Goal: Find specific page/section: Find specific page/section

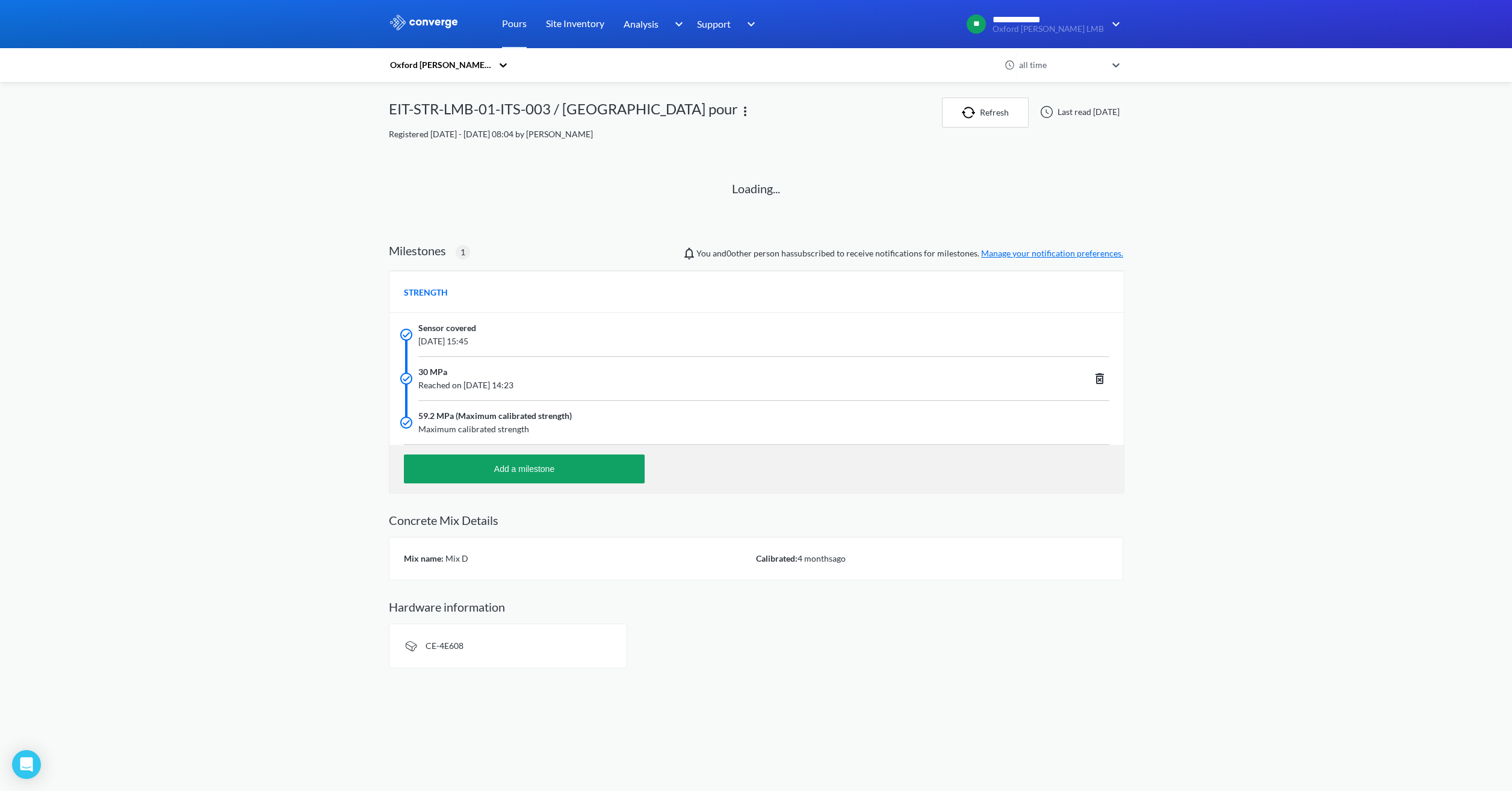
click at [595, 183] on div "Loading..." at bounding box center [756, 191] width 705 height 72
click at [520, 25] on link "Pours" at bounding box center [514, 24] width 25 height 48
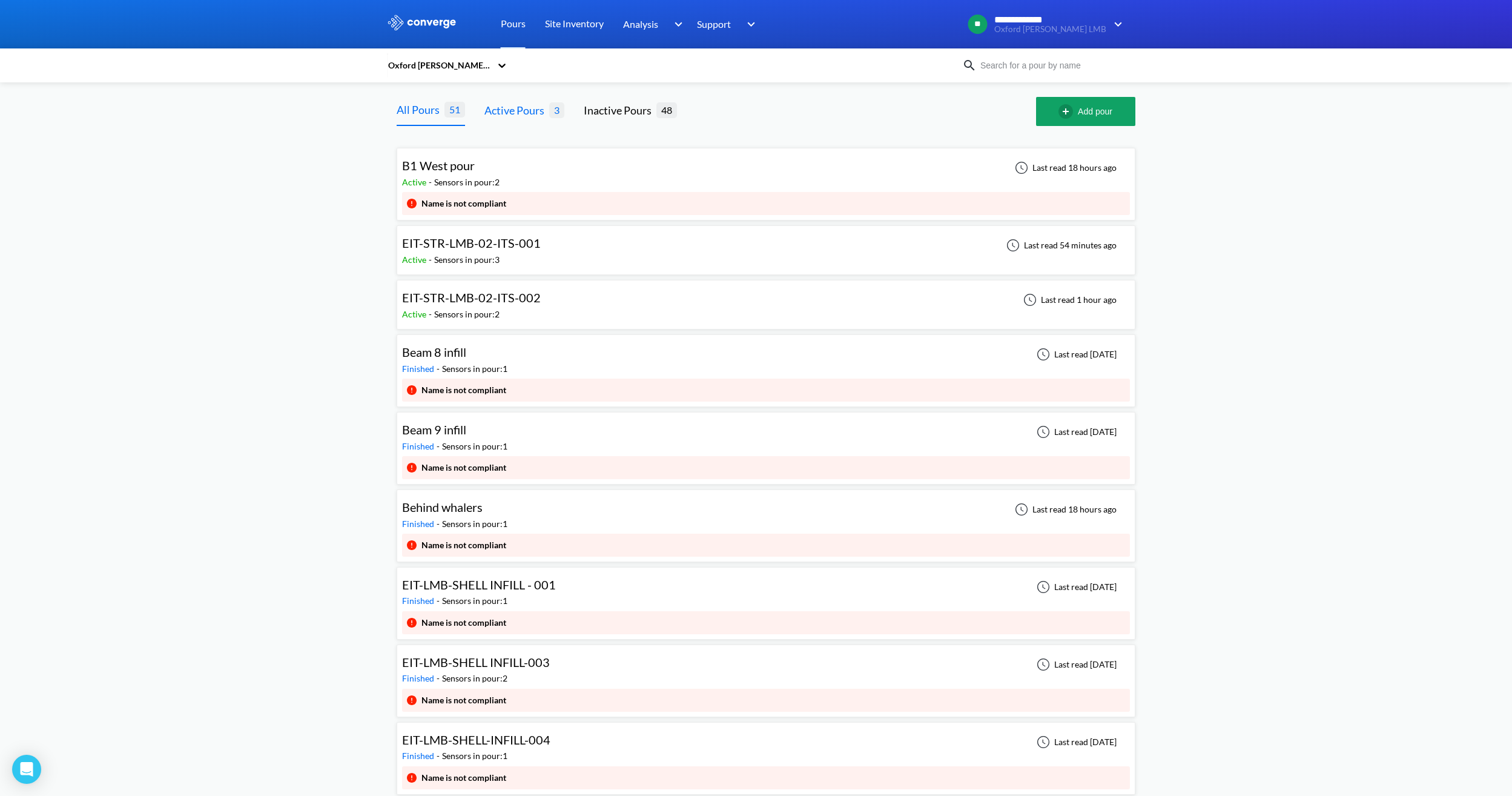
click at [518, 107] on div "Active Pours" at bounding box center [516, 110] width 65 height 17
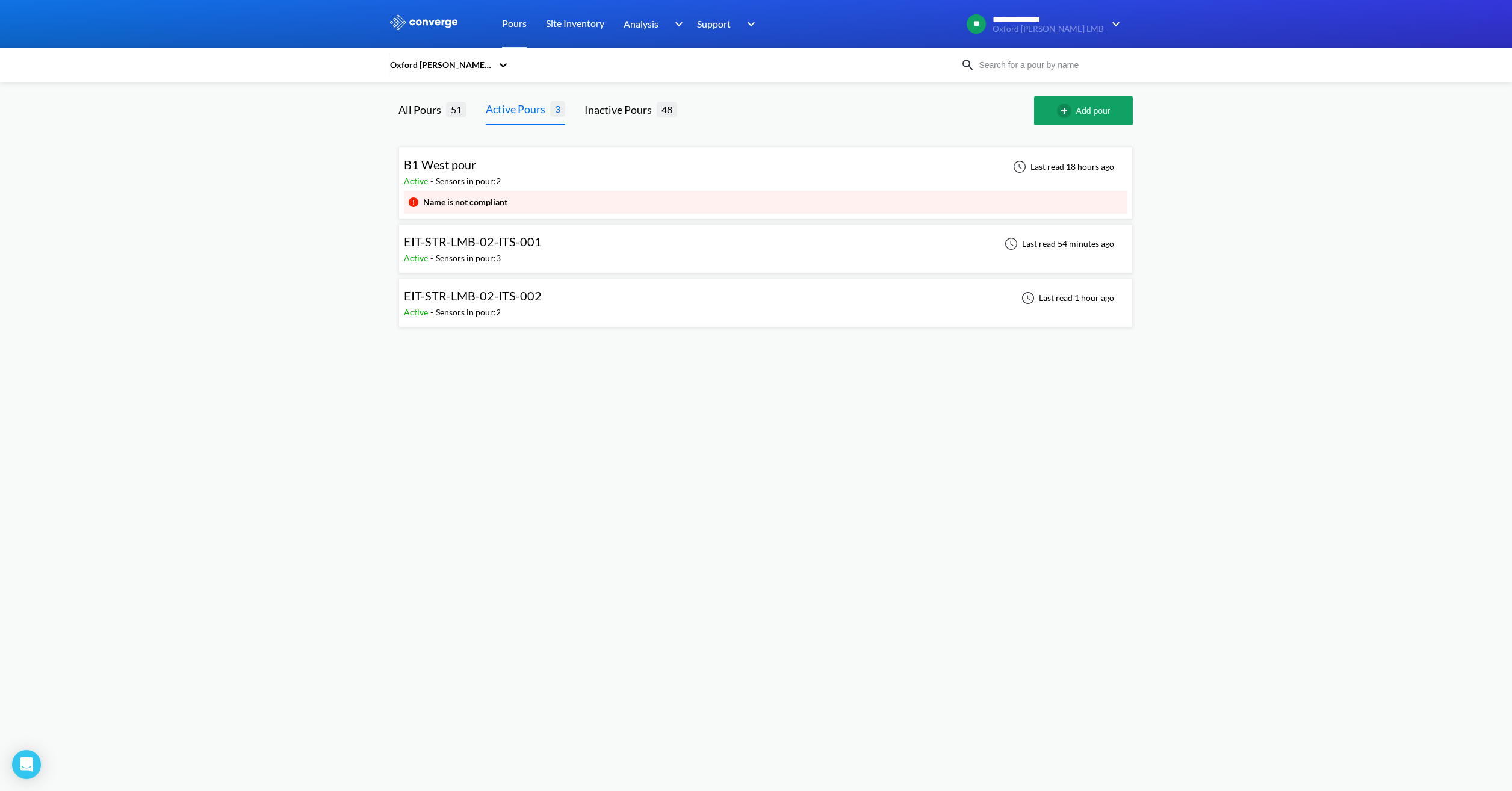
click at [546, 293] on div "EIT-STR-LMB-02-ITS-002 Active - Sensors in pour: 2 Last read 1 hour ago" at bounding box center [765, 303] width 724 height 38
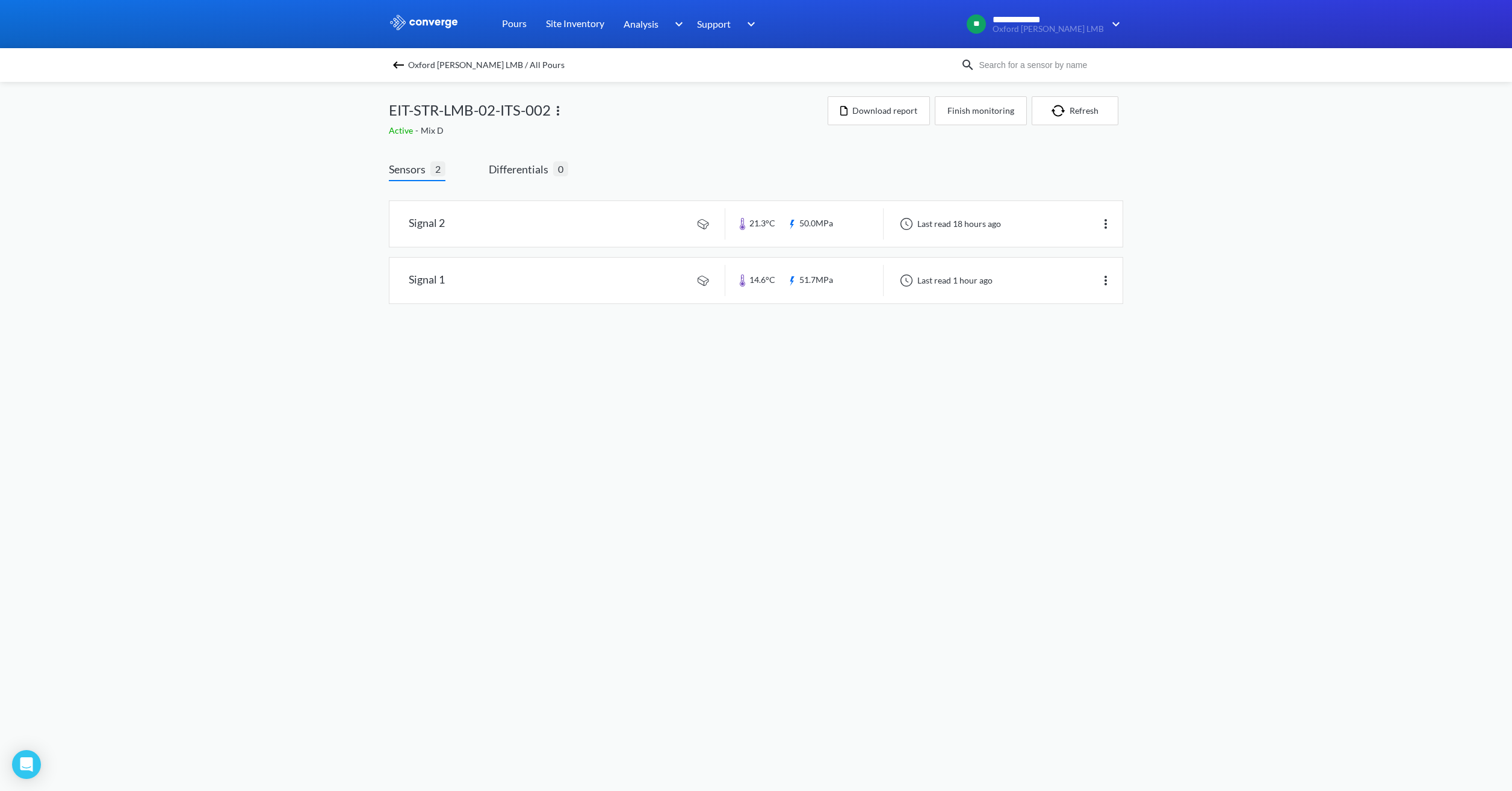
click at [780, 371] on body "**********" at bounding box center [756, 395] width 1512 height 791
click at [476, 67] on span "Oxford Ellison LMB / All Pours" at bounding box center [486, 65] width 156 height 17
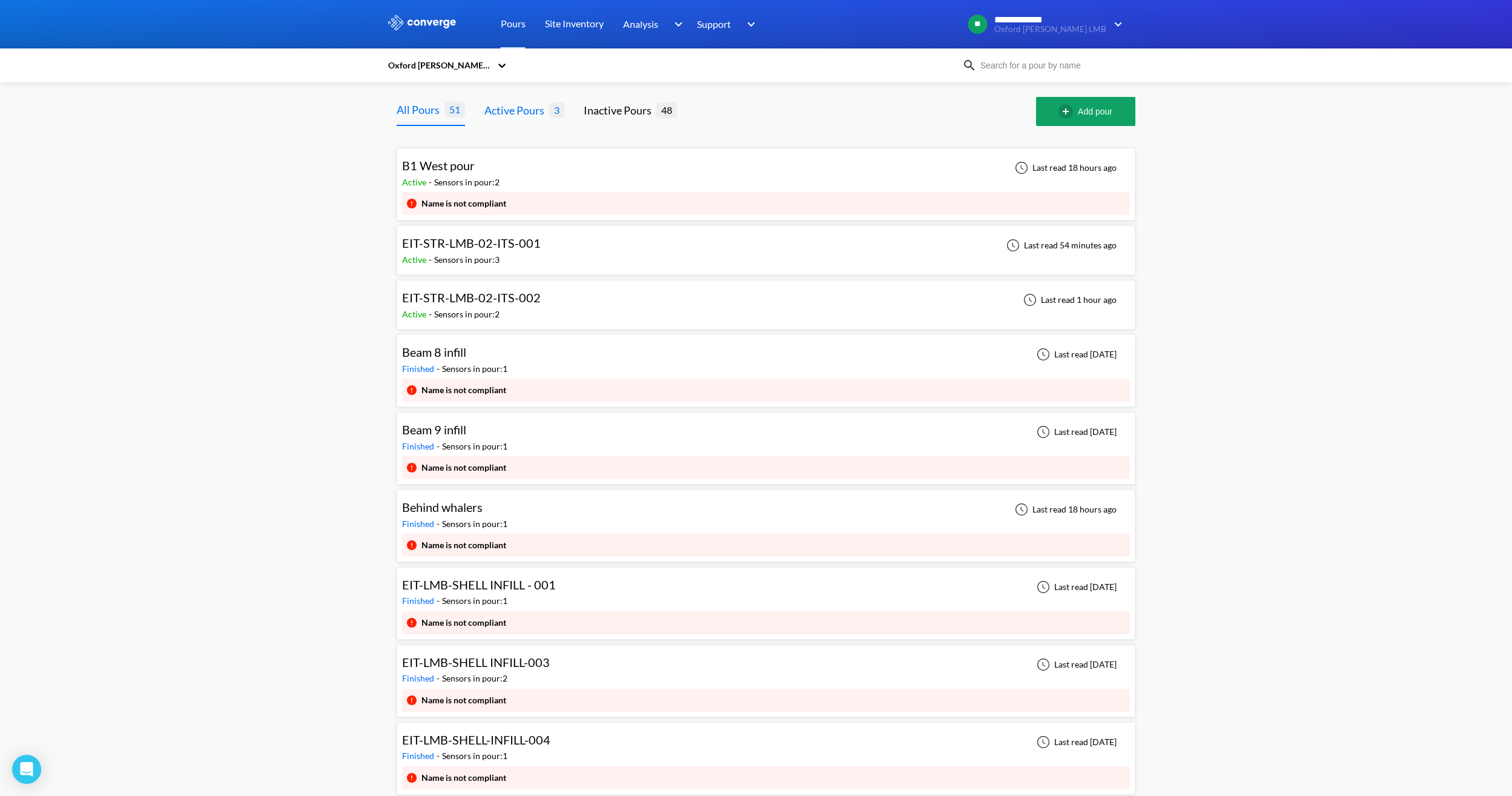
click at [539, 113] on div "Active Pours" at bounding box center [516, 110] width 65 height 17
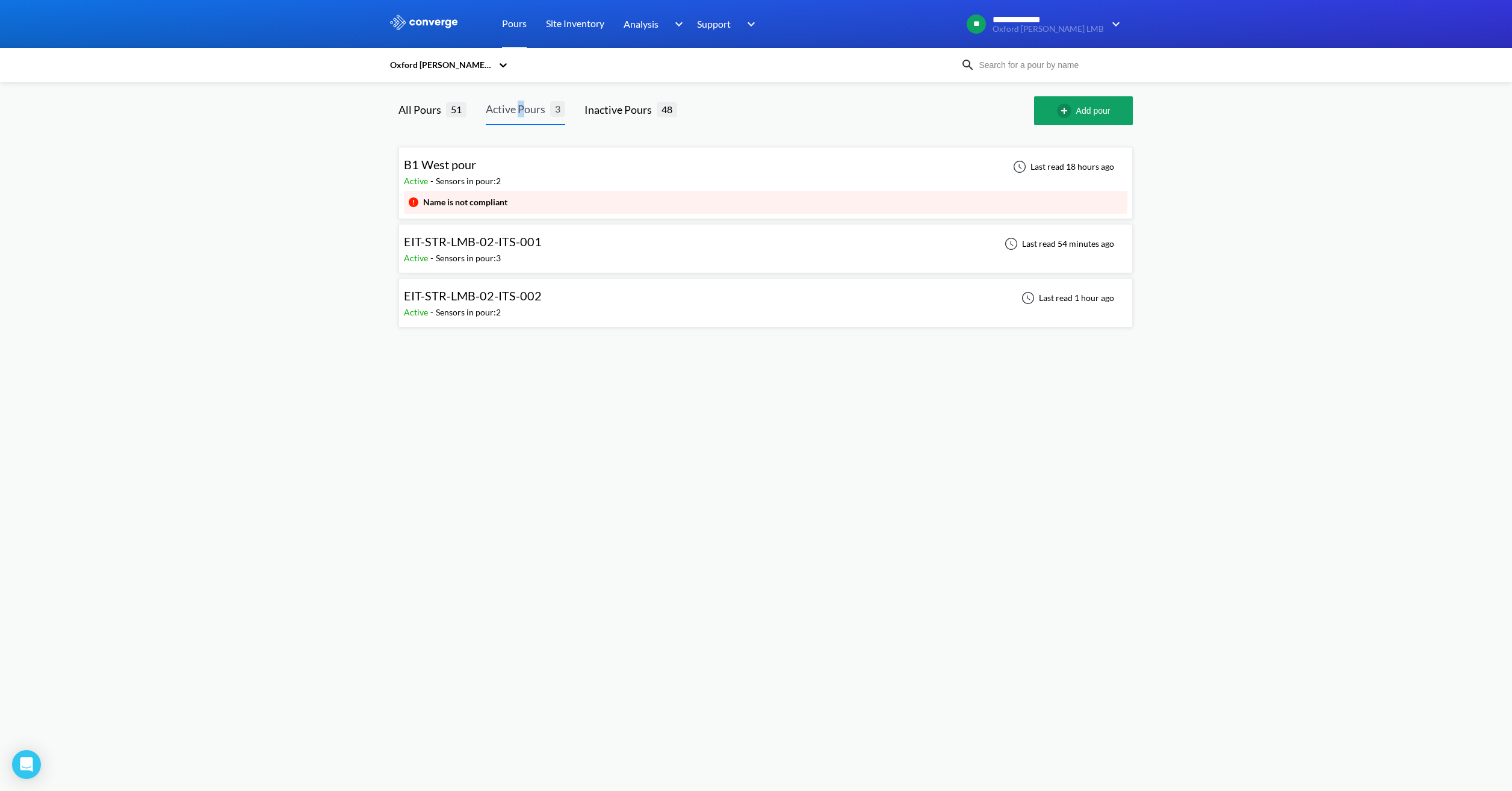
drag, startPoint x: 526, startPoint y: 111, endPoint x: 518, endPoint y: 121, distance: 12.8
click at [518, 121] on div "Active Pours 3" at bounding box center [526, 111] width 80 height 29
click at [797, 116] on div at bounding box center [865, 111] width 338 height 29
click at [510, 247] on span "EIT-STR-LMB-02-ITS-001" at bounding box center [472, 241] width 138 height 14
